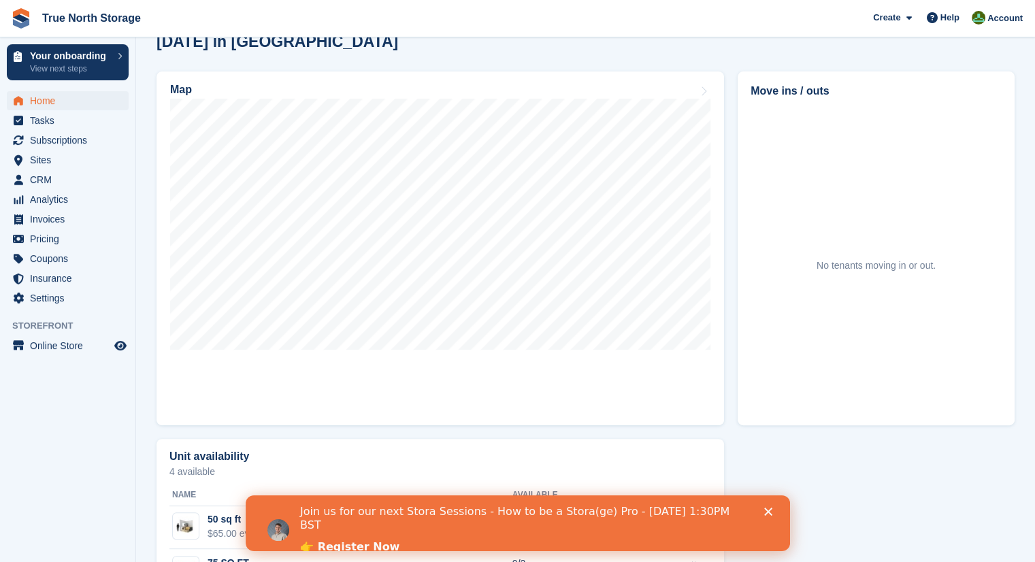
scroll to position [403, 0]
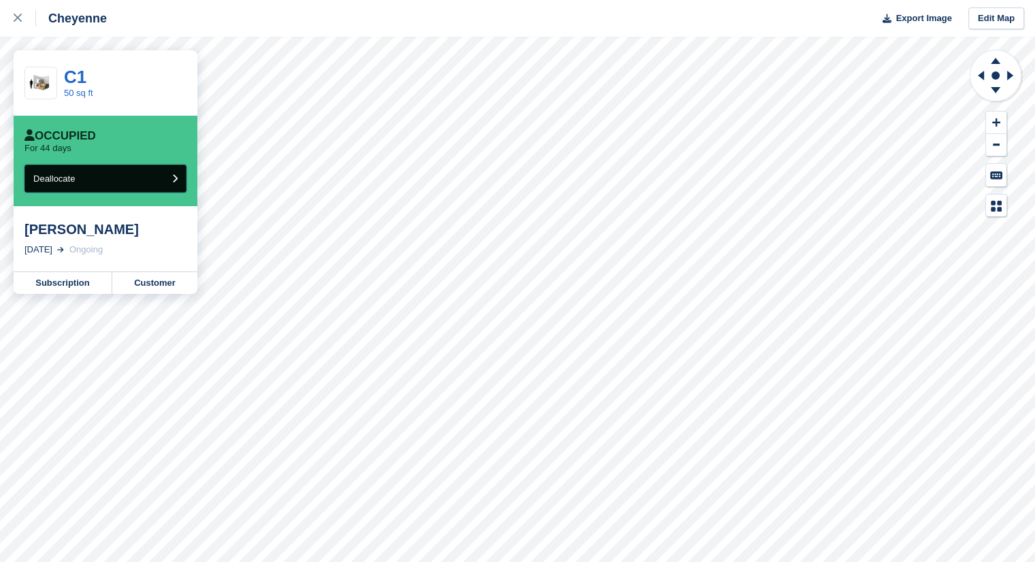
click at [116, 165] on button "Deallocate" at bounding box center [105, 179] width 162 height 28
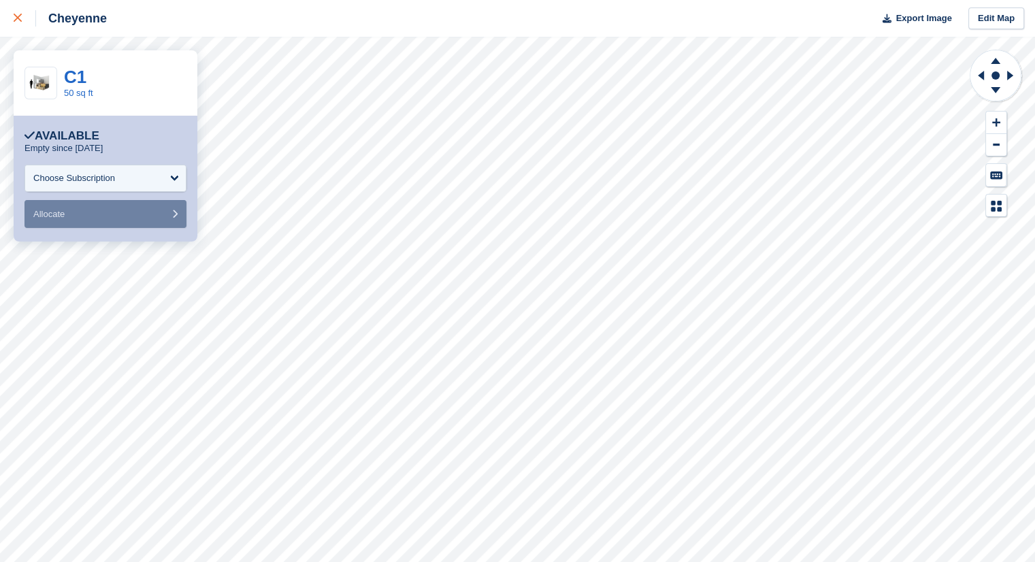
click at [17, 17] on icon at bounding box center [18, 18] width 8 height 8
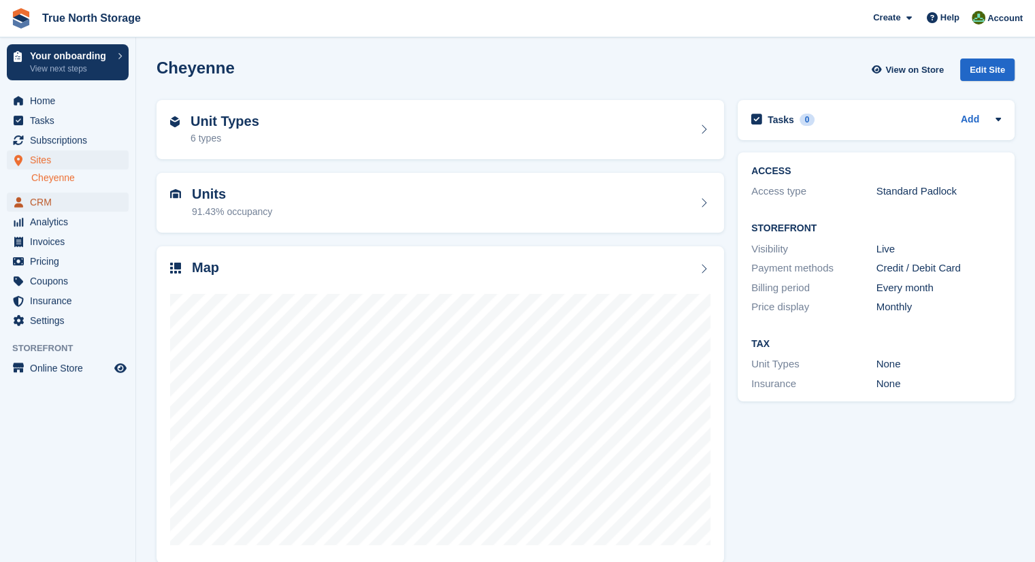
click at [72, 207] on span "CRM" at bounding box center [71, 202] width 82 height 19
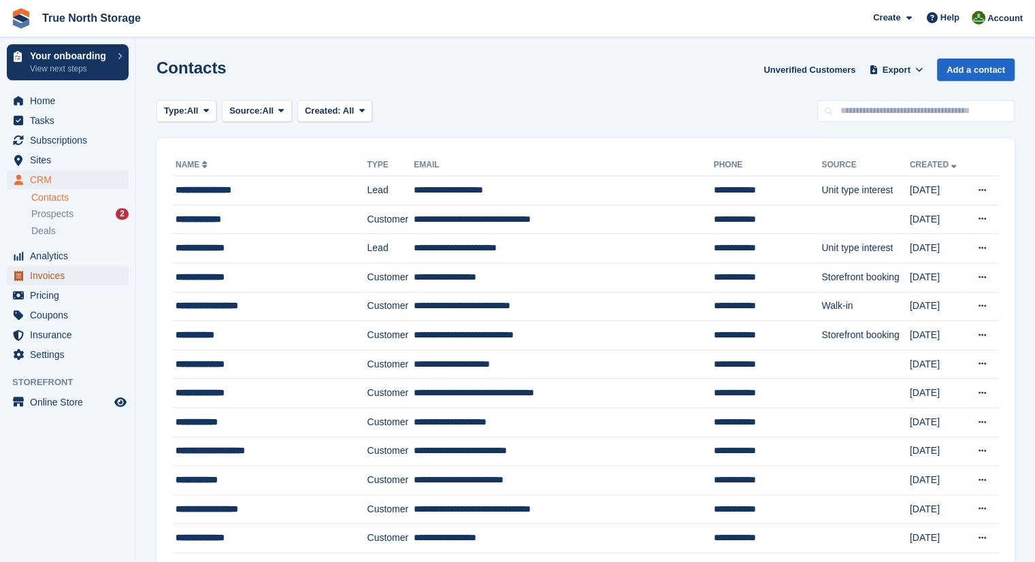
click at [55, 271] on span "Invoices" at bounding box center [71, 275] width 82 height 19
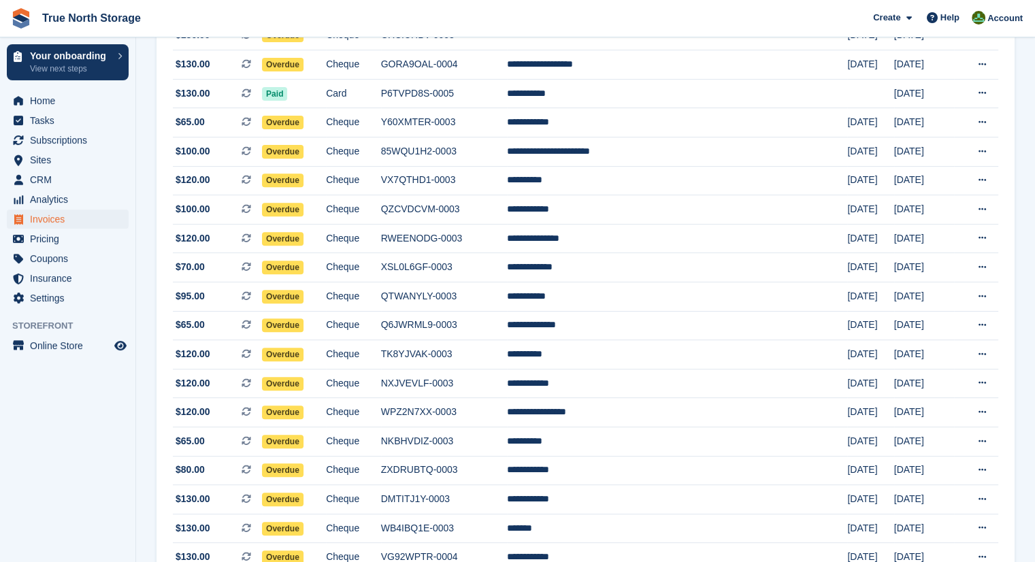
scroll to position [470, 0]
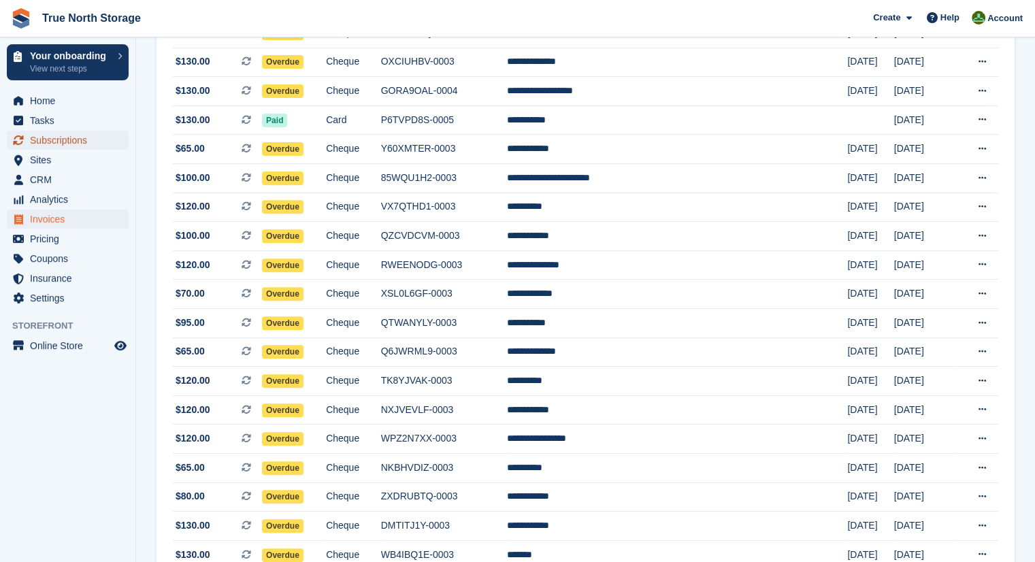
click at [83, 139] on span "Subscriptions" at bounding box center [71, 140] width 82 height 19
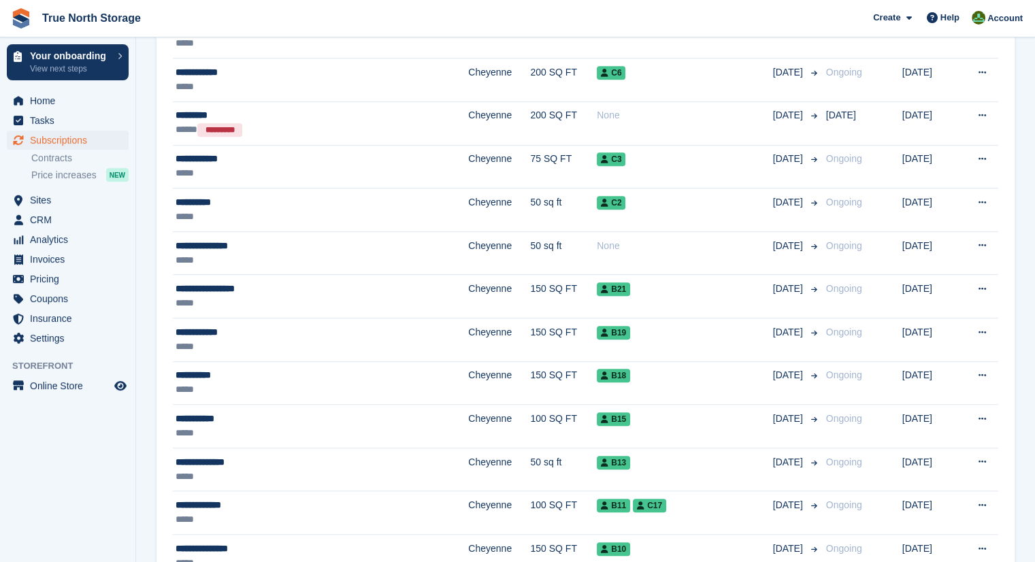
scroll to position [760, 0]
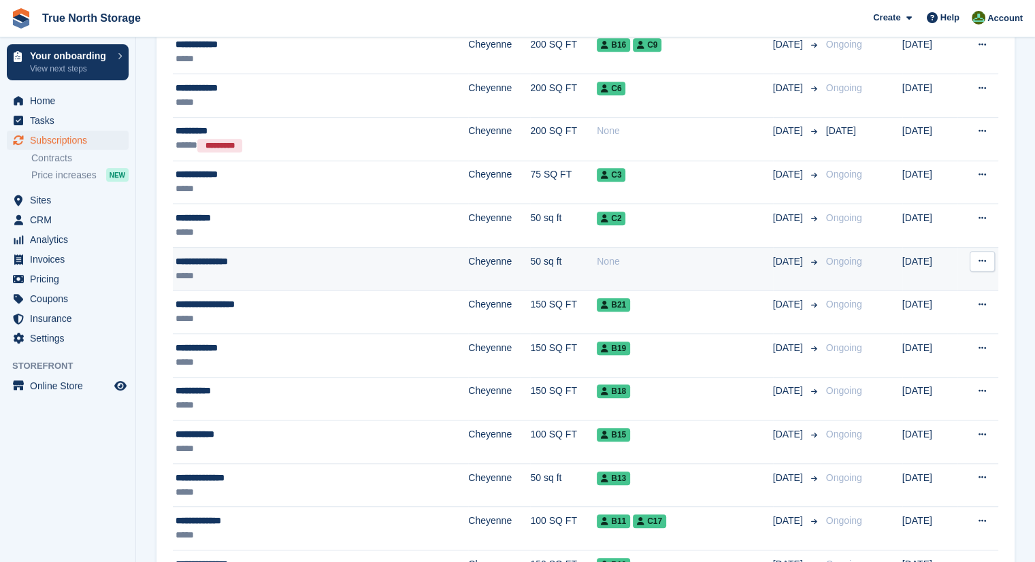
click at [983, 259] on icon at bounding box center [981, 260] width 7 height 9
click at [961, 333] on p "Cancel subscription" at bounding box center [929, 335] width 118 height 18
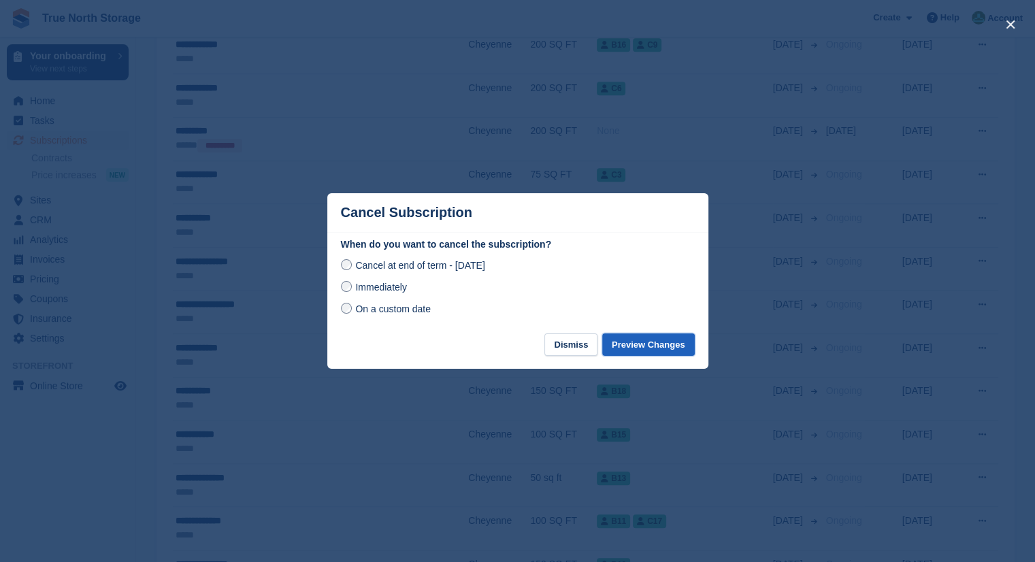
click at [656, 350] on button "Preview Changes" at bounding box center [648, 344] width 93 height 22
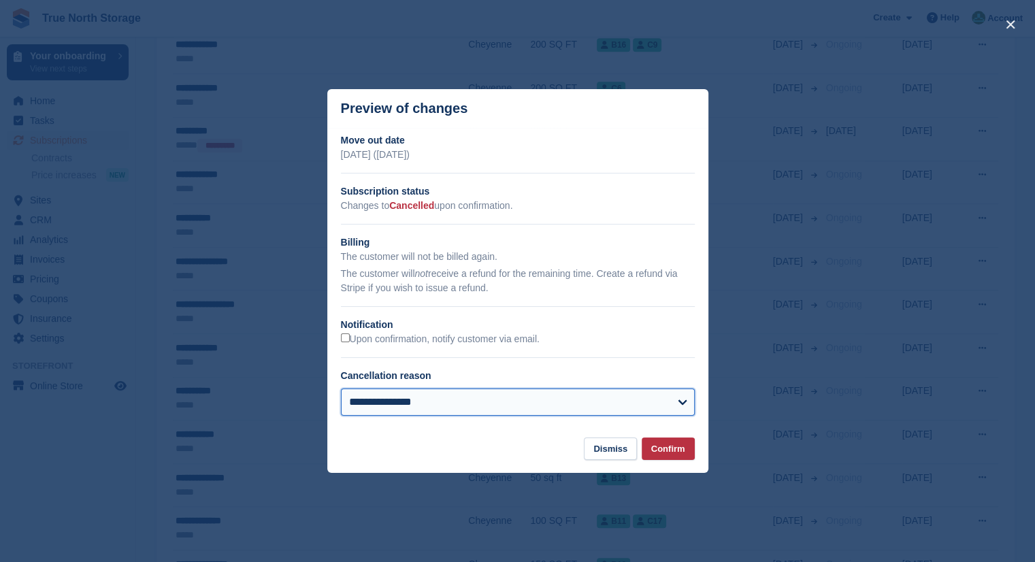
click at [656, 411] on select "**********" at bounding box center [518, 401] width 354 height 27
select select "*****"
click at [341, 389] on select "**********" at bounding box center [518, 401] width 354 height 27
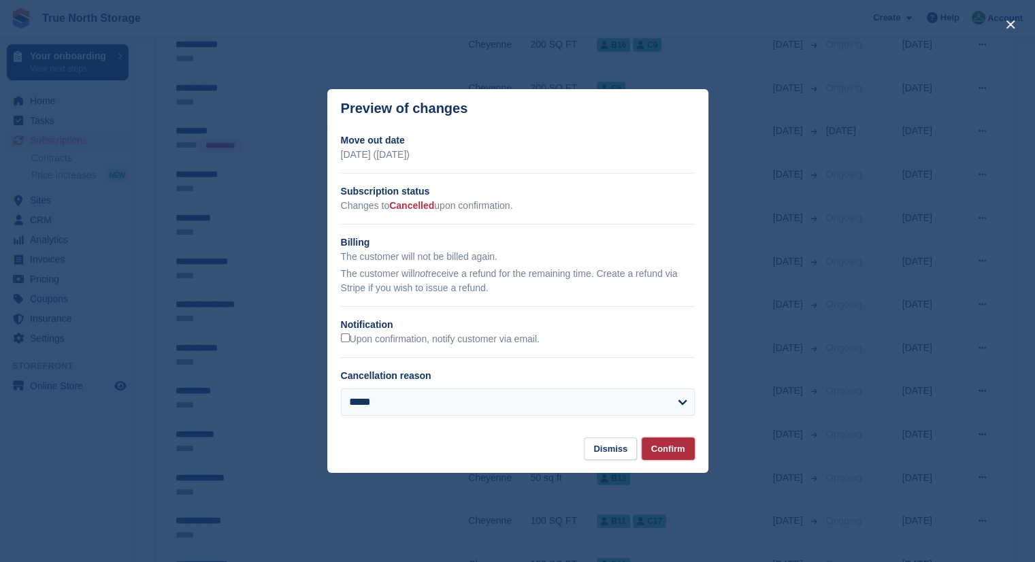
click at [673, 447] on button "Confirm" at bounding box center [667, 448] width 53 height 22
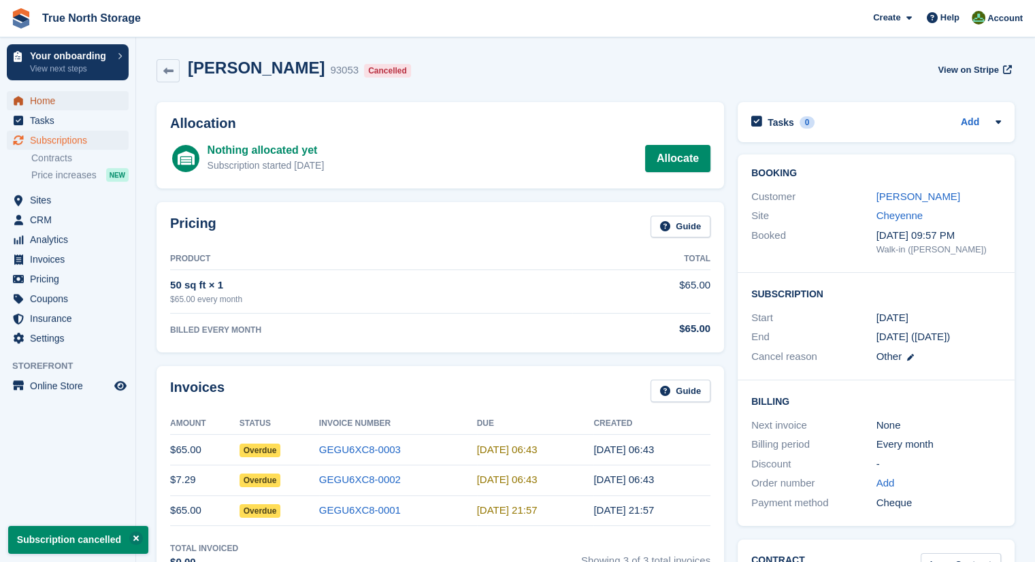
click at [35, 101] on span "Home" at bounding box center [71, 100] width 82 height 19
